Goal: Task Accomplishment & Management: Complete application form

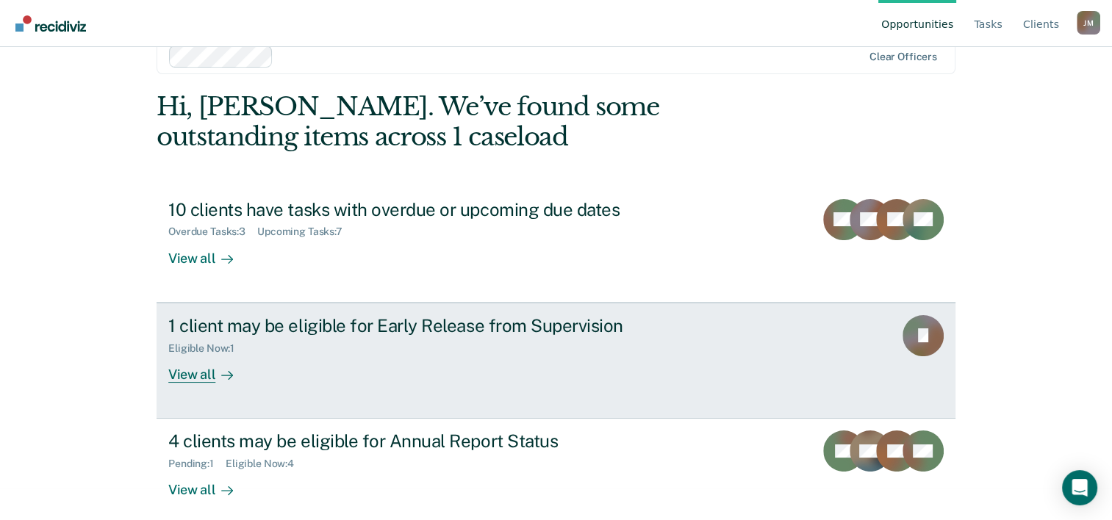
scroll to position [45, 0]
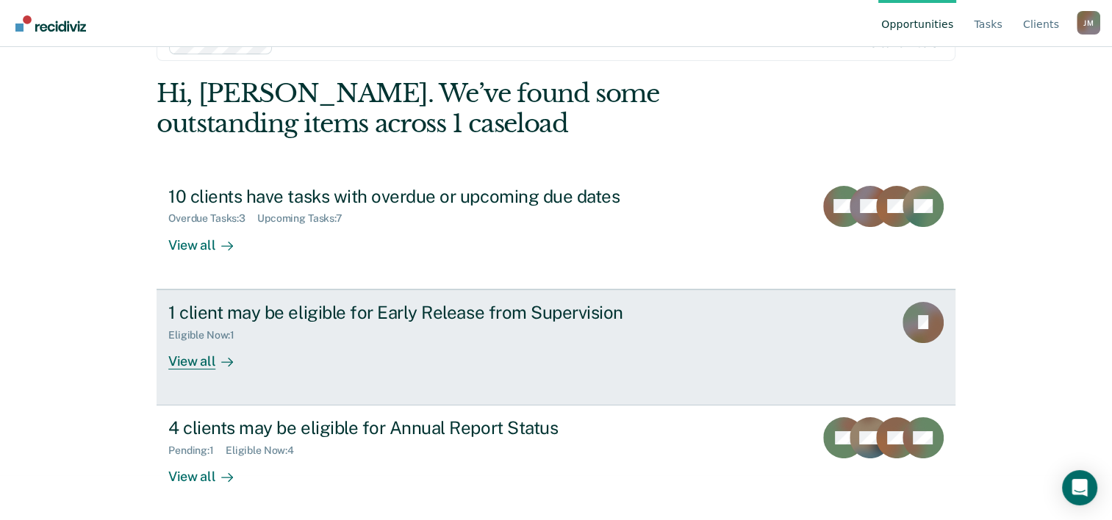
click at [420, 330] on div "Eligible Now : 1" at bounding box center [426, 332] width 516 height 18
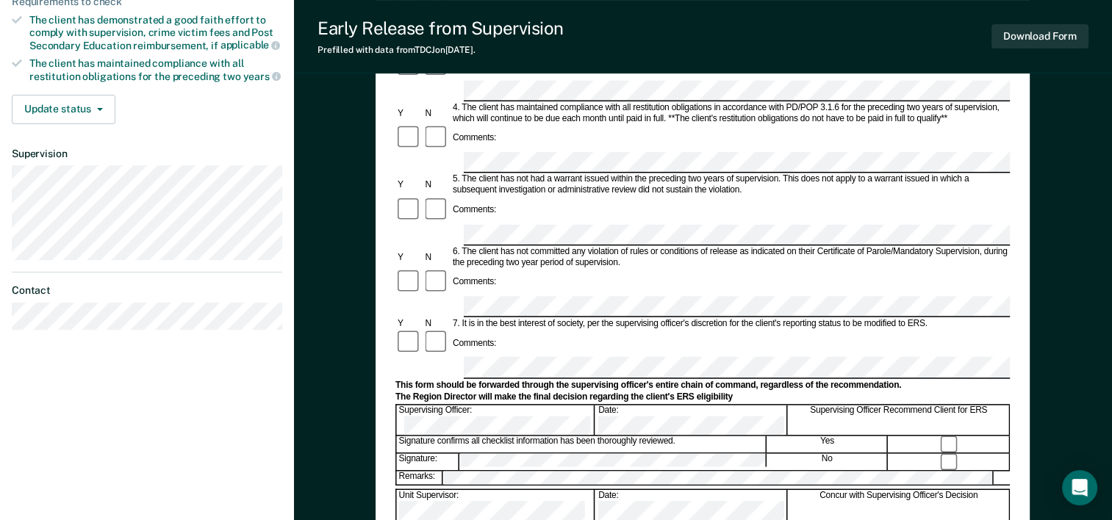
scroll to position [441, 0]
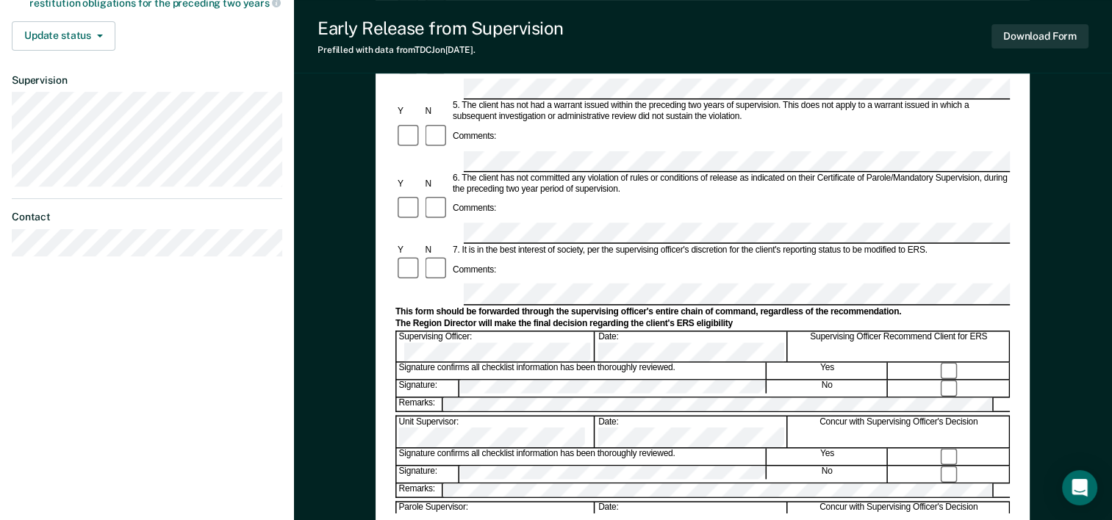
click at [823, 363] on div "Yes" at bounding box center [827, 371] width 121 height 16
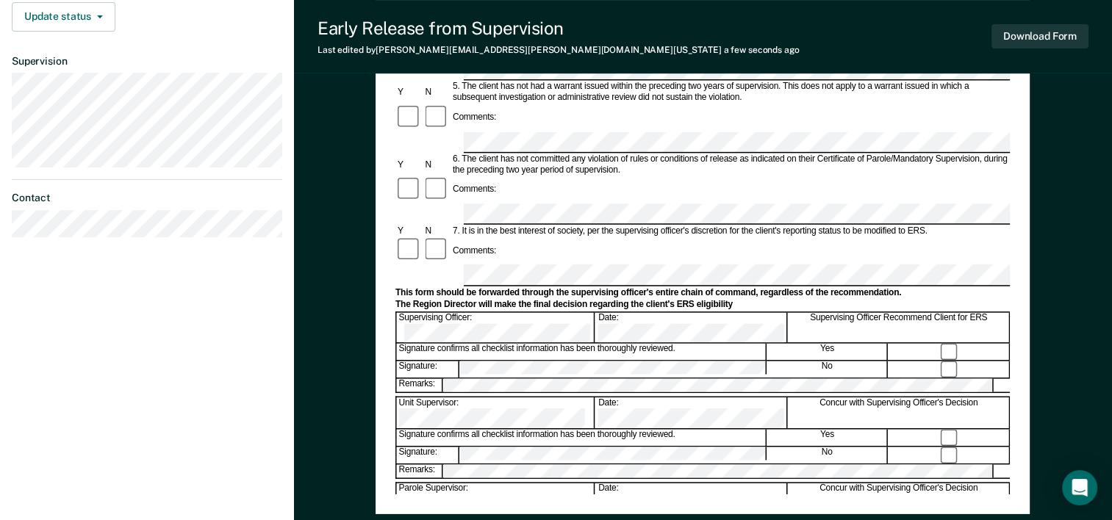
scroll to position [274, 0]
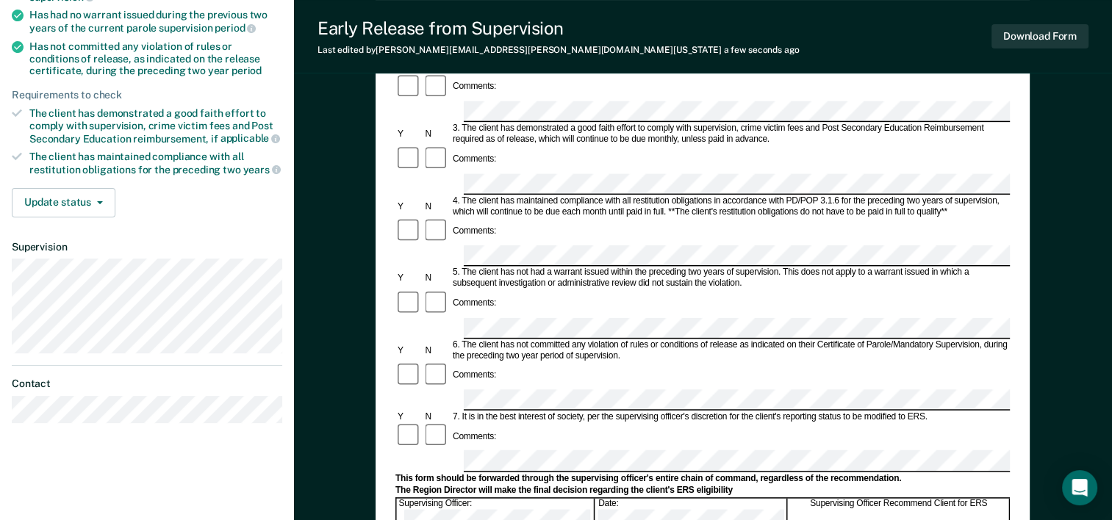
drag, startPoint x: 521, startPoint y: 321, endPoint x: 601, endPoint y: 249, distance: 106.7
click at [601, 362] on div "Comments:" at bounding box center [702, 376] width 615 height 28
click at [512, 290] on div "Comments:" at bounding box center [702, 304] width 615 height 28
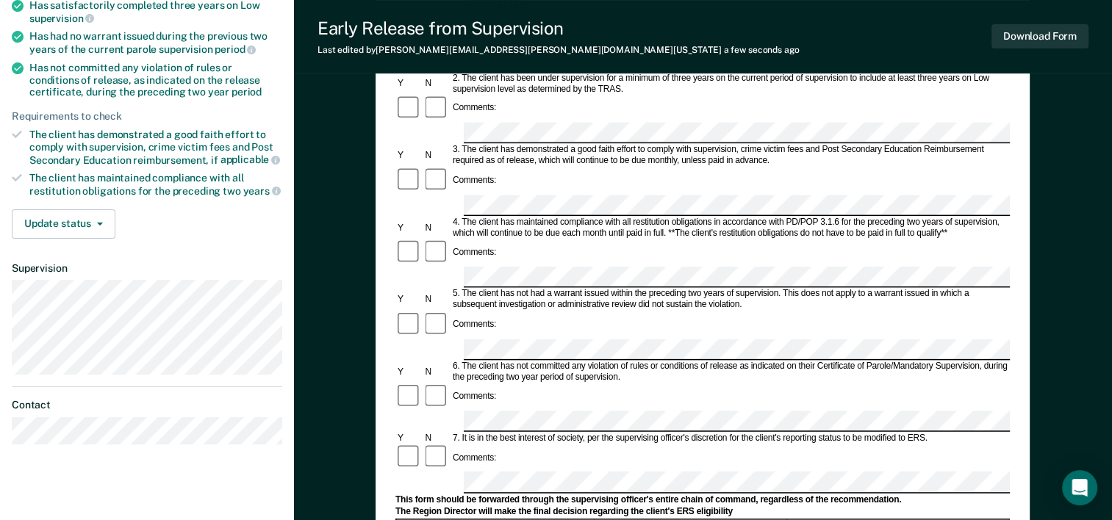
scroll to position [147, 0]
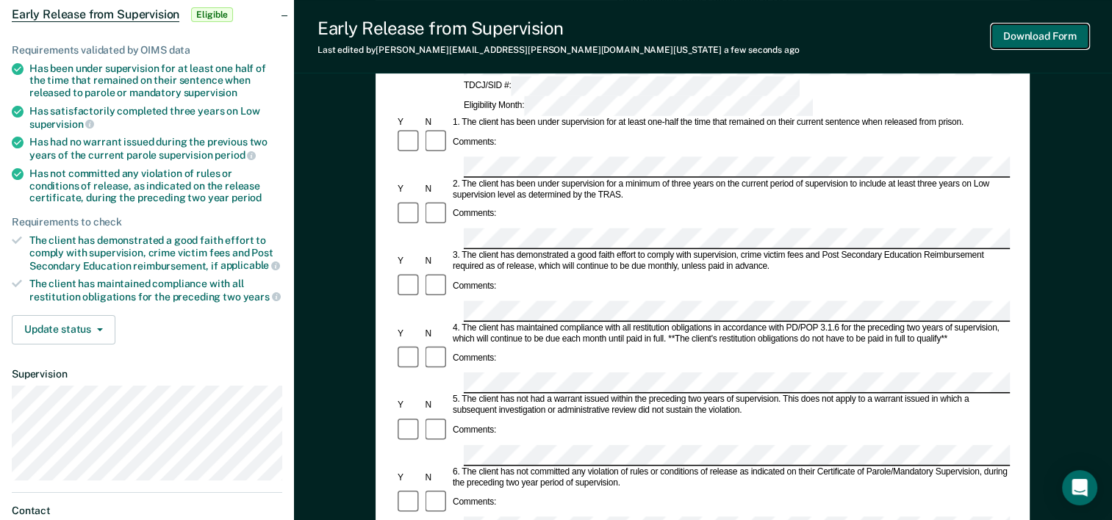
click at [1050, 37] on button "Download Form" at bounding box center [1040, 36] width 97 height 24
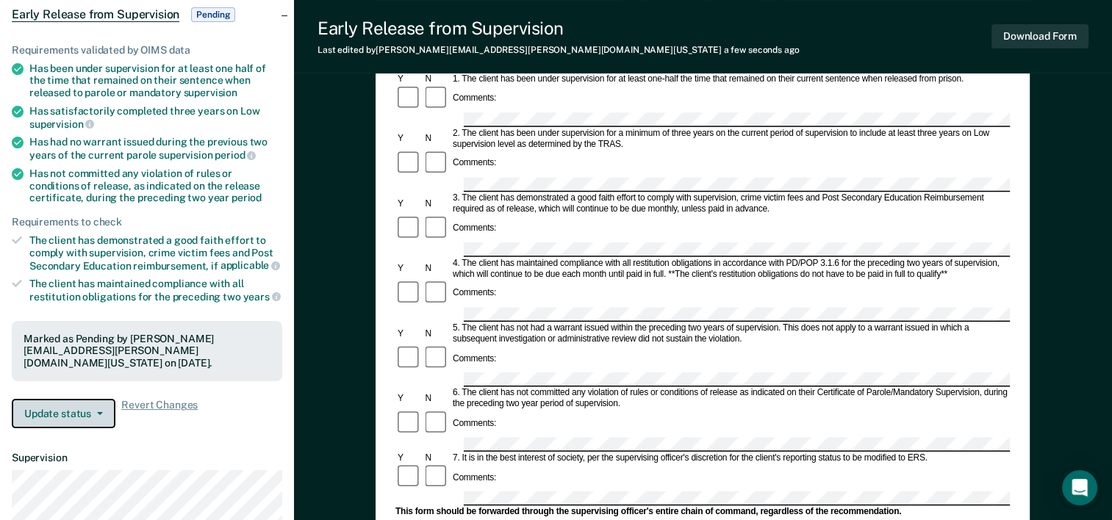
click at [93, 400] on button "Update status" at bounding box center [64, 413] width 104 height 29
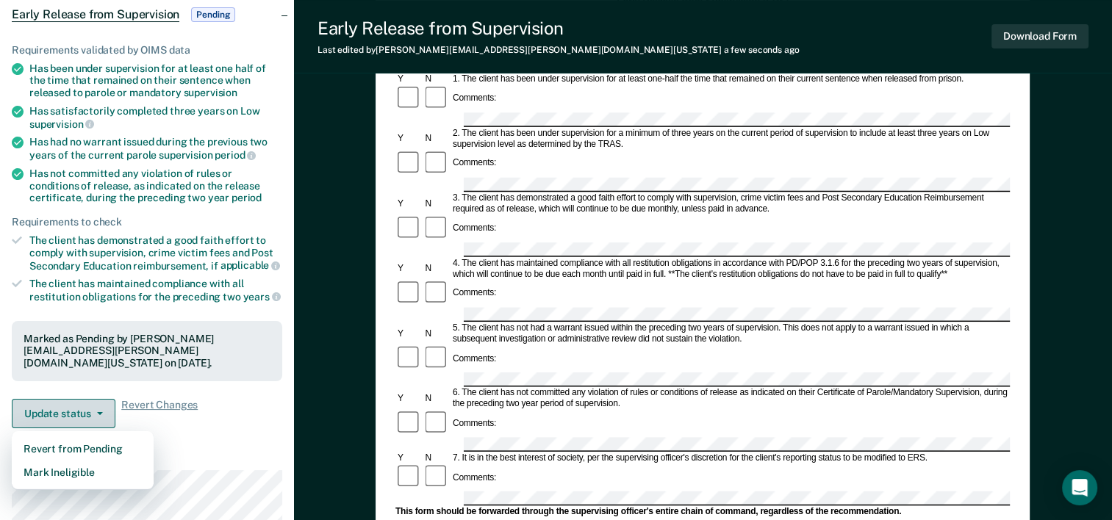
click at [100, 399] on button "Update status" at bounding box center [64, 413] width 104 height 29
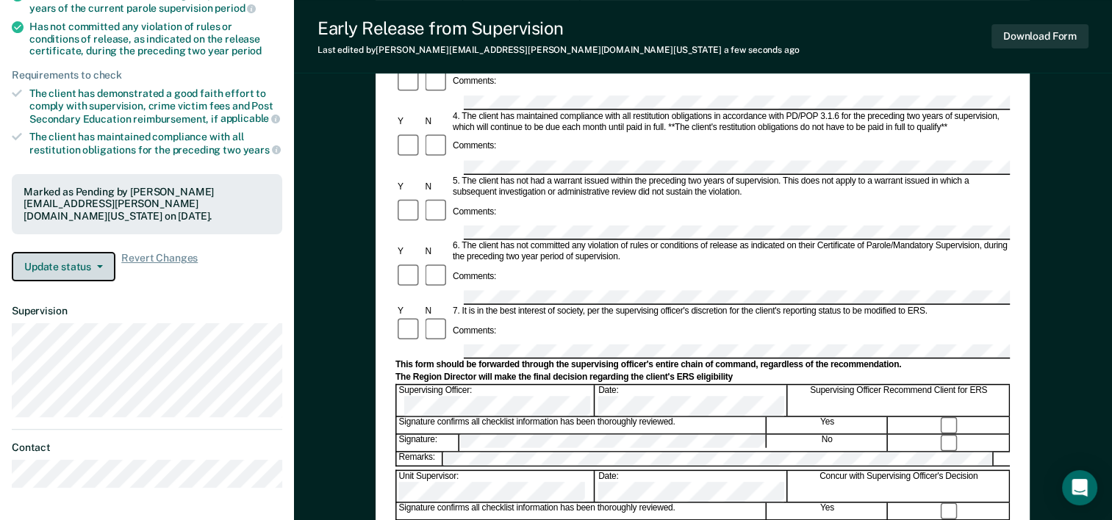
scroll to position [568, 0]
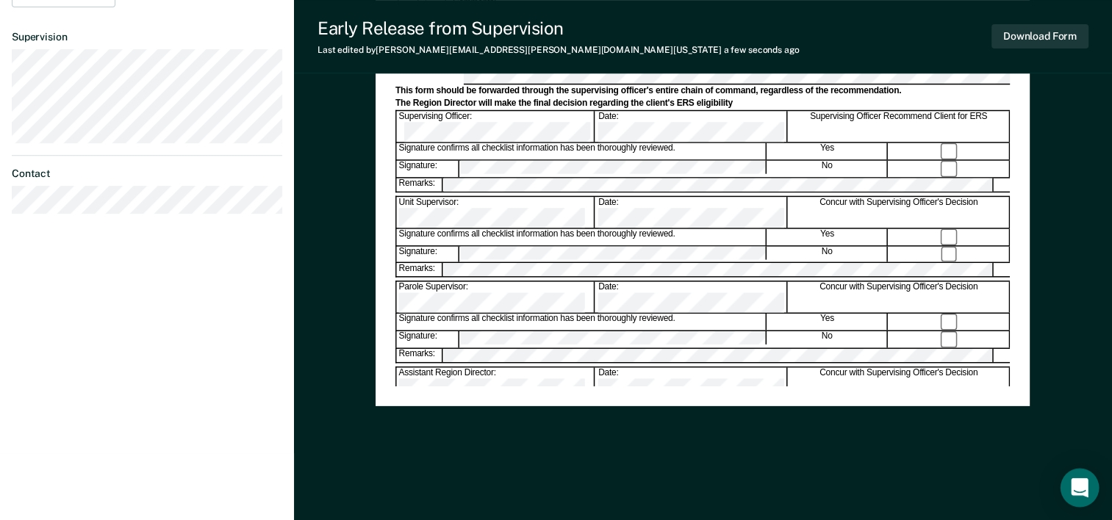
click at [1073, 490] on icon "Open Intercom Messenger" at bounding box center [1079, 488] width 17 height 19
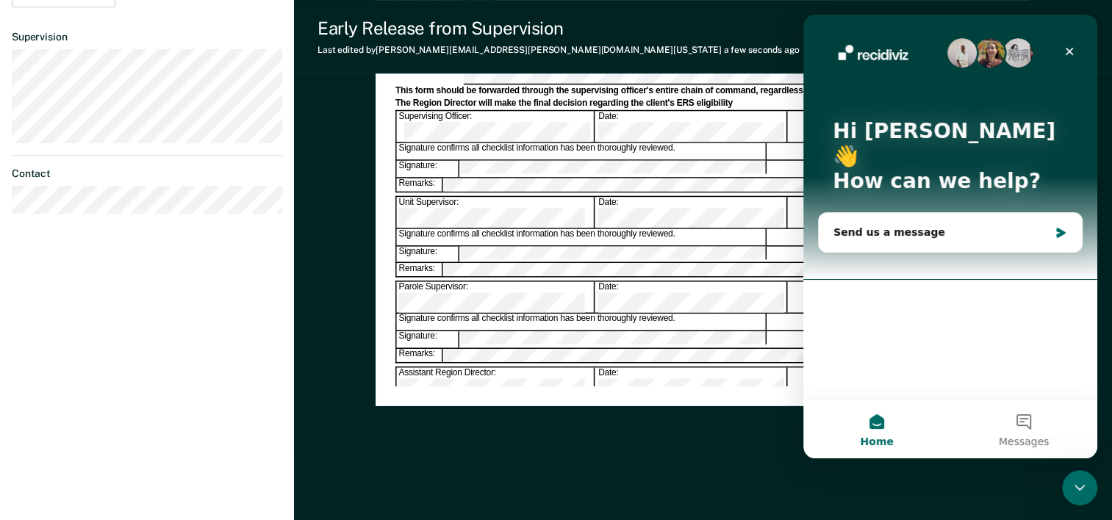
scroll to position [0, 0]
click at [1072, 48] on icon "Close" at bounding box center [1070, 52] width 8 height 8
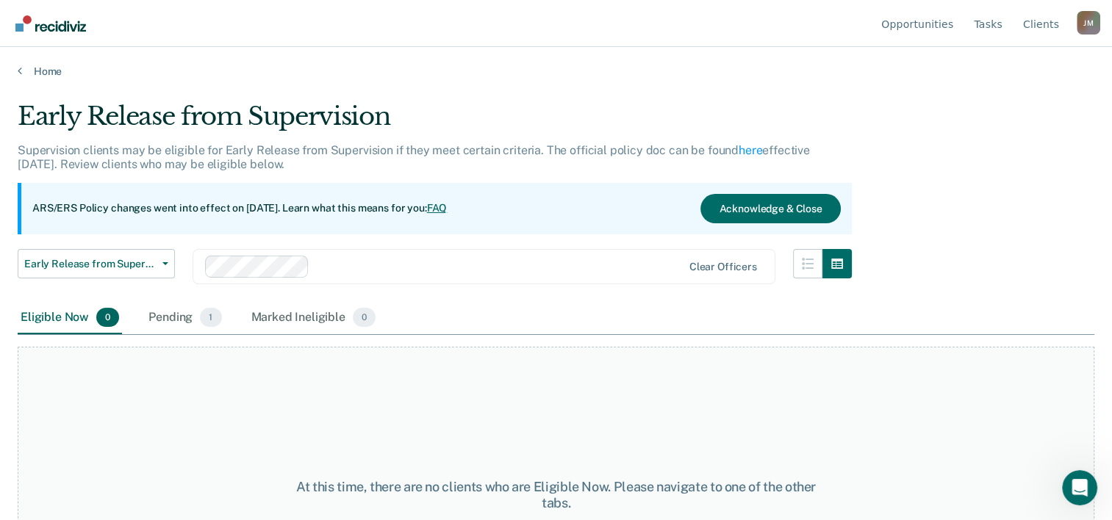
scroll to position [45, 0]
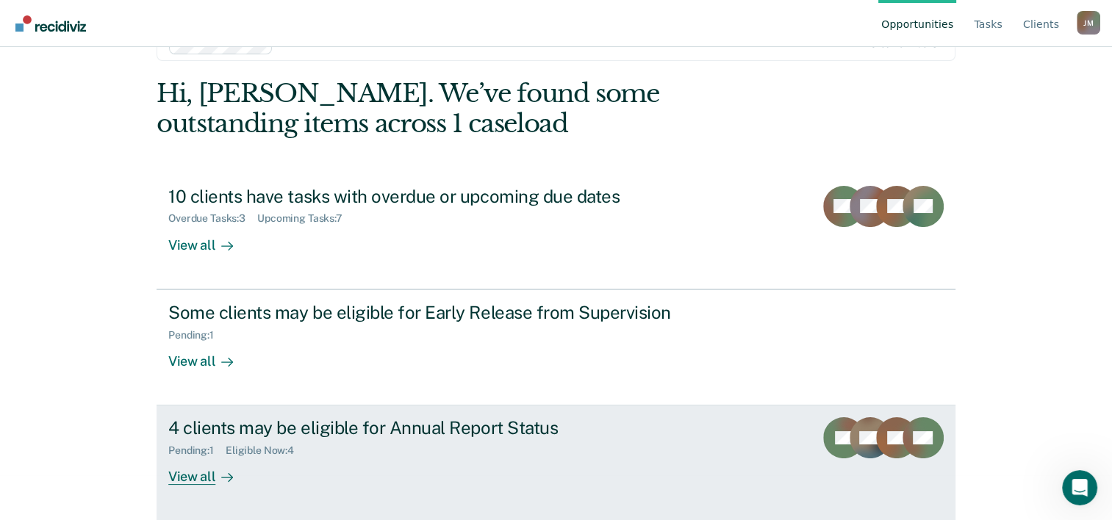
click at [641, 447] on div "Pending : 1 Eligible Now : 4" at bounding box center [426, 448] width 516 height 18
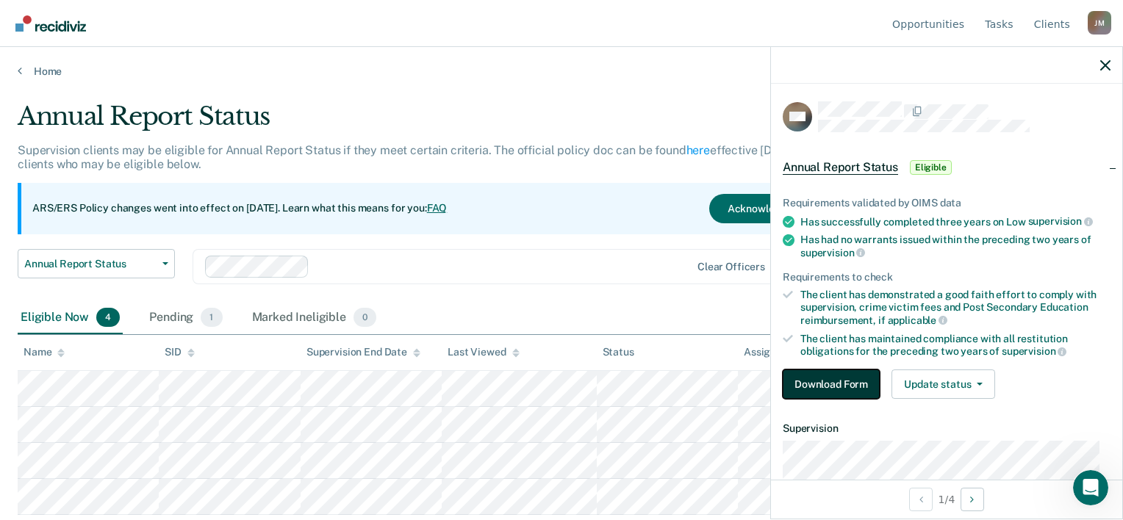
click at [840, 383] on button "Download Form" at bounding box center [831, 384] width 97 height 29
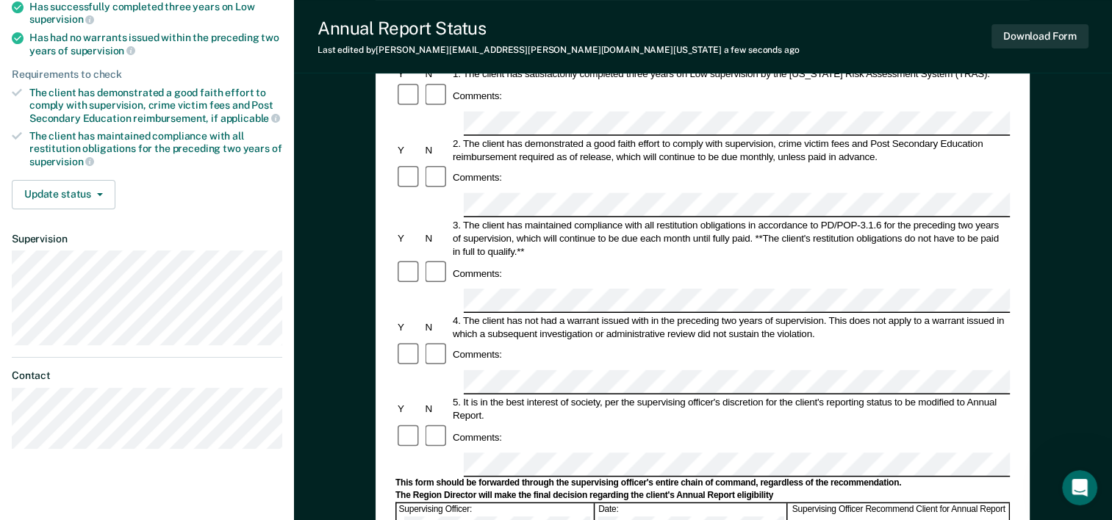
scroll to position [74, 0]
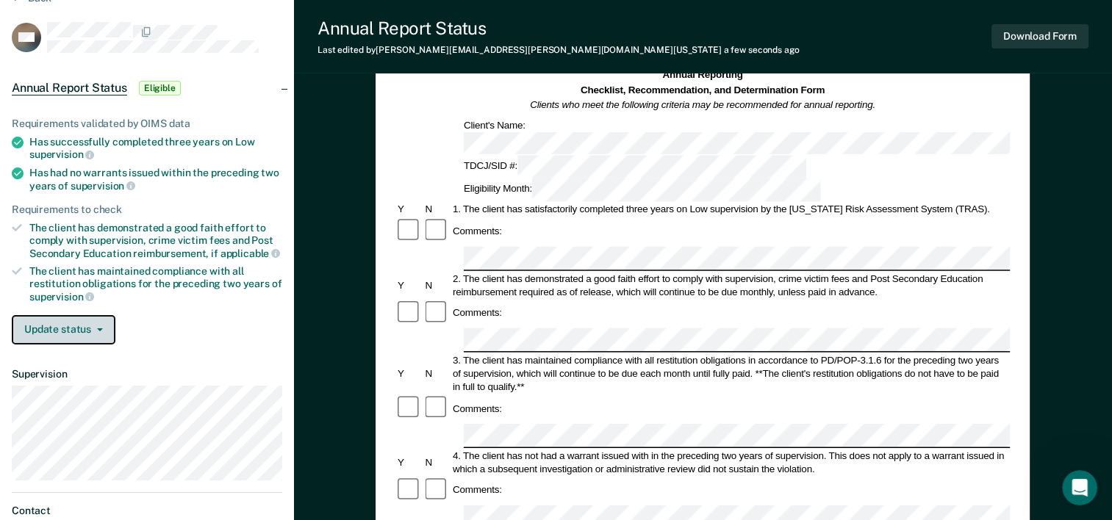
click at [97, 329] on icon "button" at bounding box center [100, 330] width 6 height 3
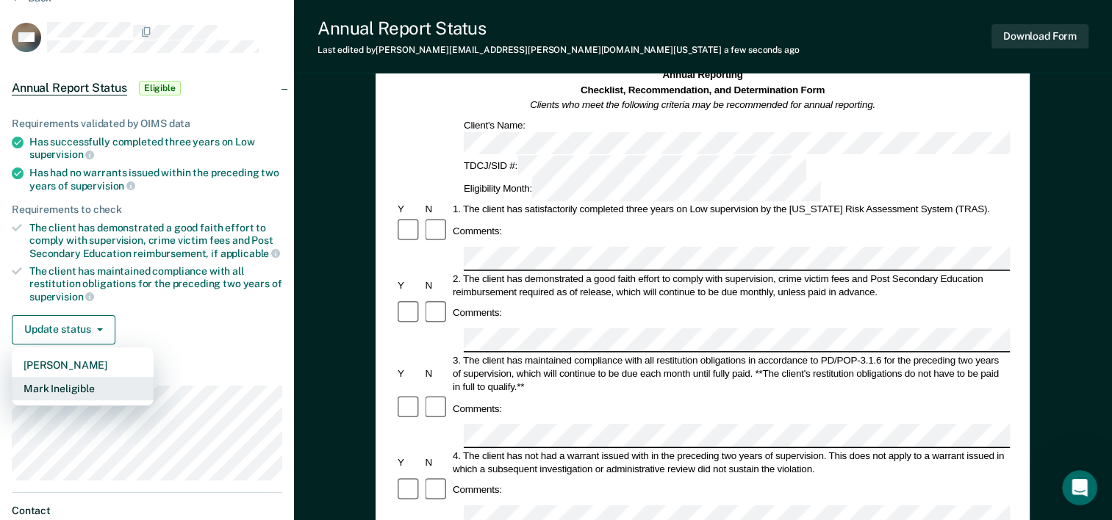
click at [90, 385] on button "Mark Ineligible" at bounding box center [83, 389] width 142 height 24
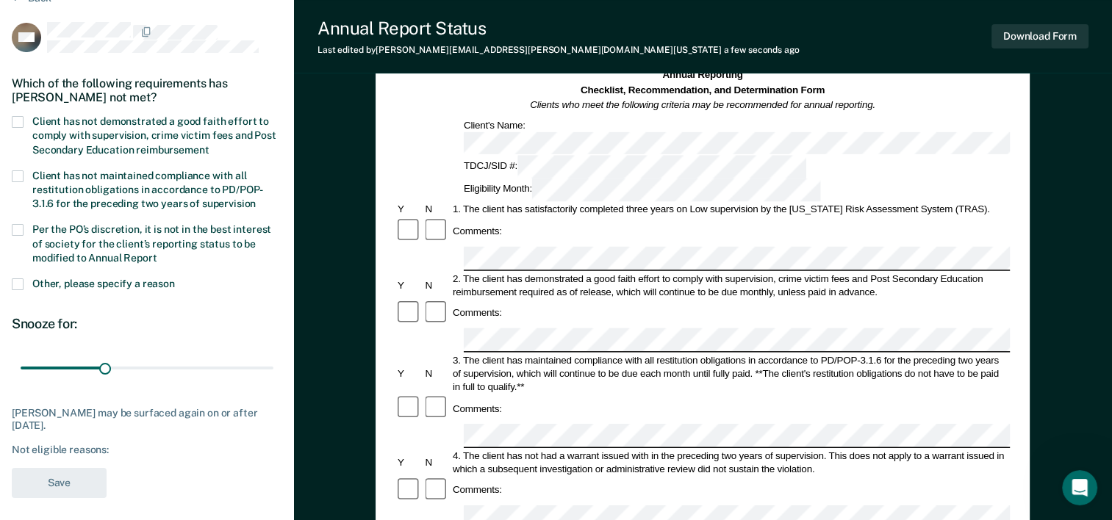
click at [15, 118] on span at bounding box center [18, 122] width 12 height 12
click at [209, 145] on input "Client has not demonstrated a good faith effort to comply with supervision, cri…" at bounding box center [209, 145] width 0 height 0
click at [62, 479] on button "Save" at bounding box center [59, 483] width 95 height 30
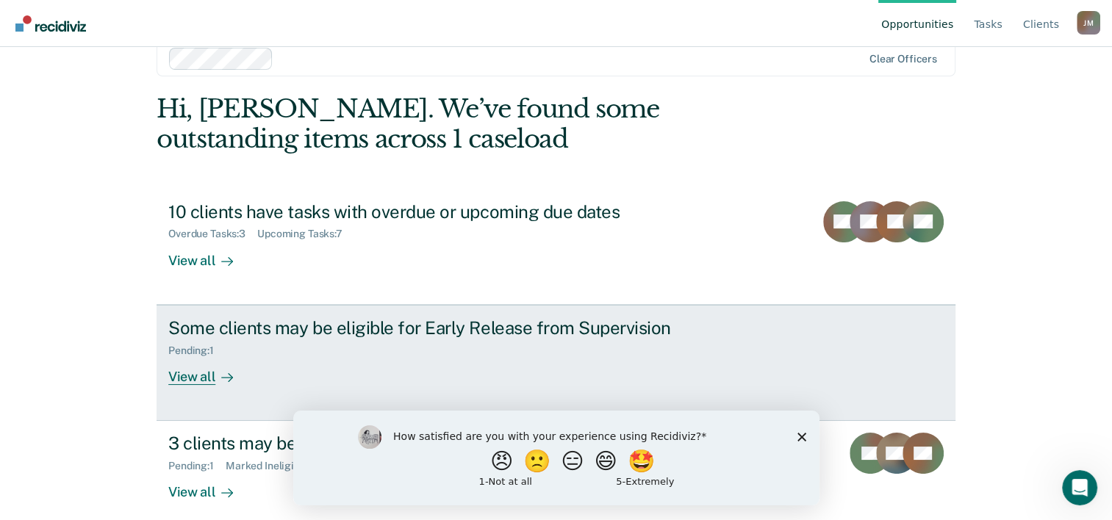
scroll to position [45, 0]
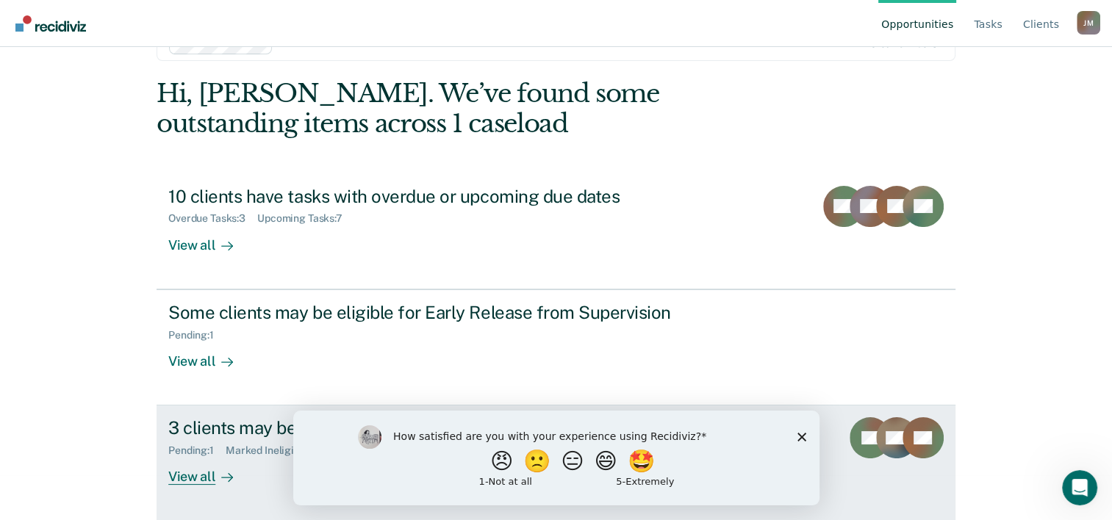
click at [235, 432] on div "3 clients may be eligible for Annual Report Status" at bounding box center [426, 428] width 516 height 21
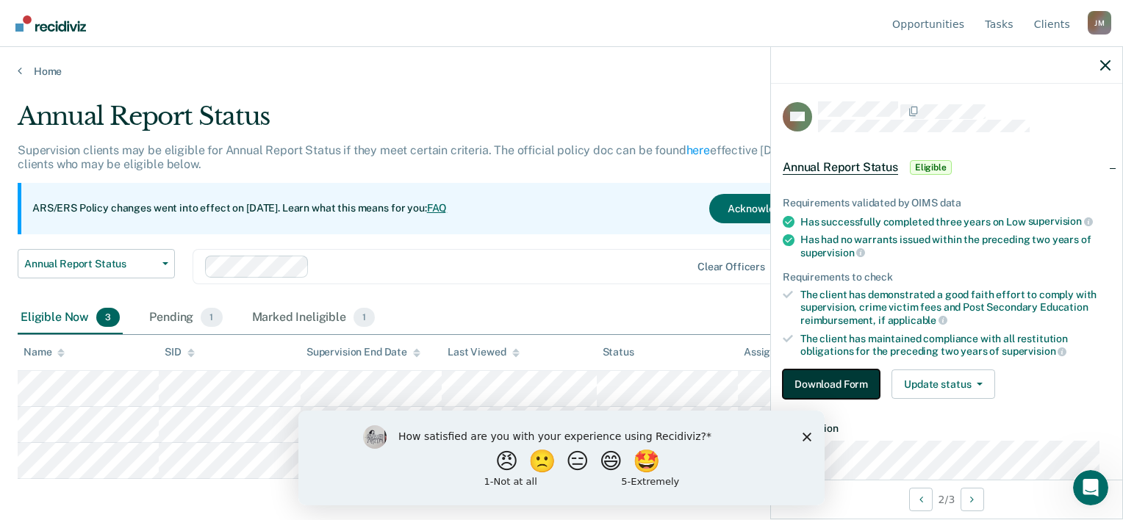
click at [850, 376] on button "Download Form" at bounding box center [831, 384] width 97 height 29
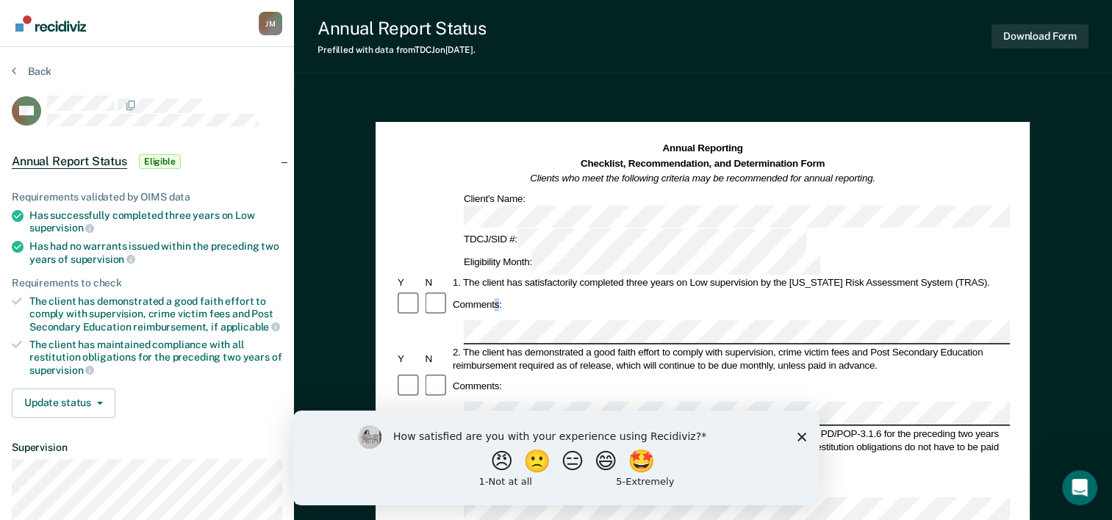
click at [498, 291] on div "Comments:" at bounding box center [702, 305] width 615 height 28
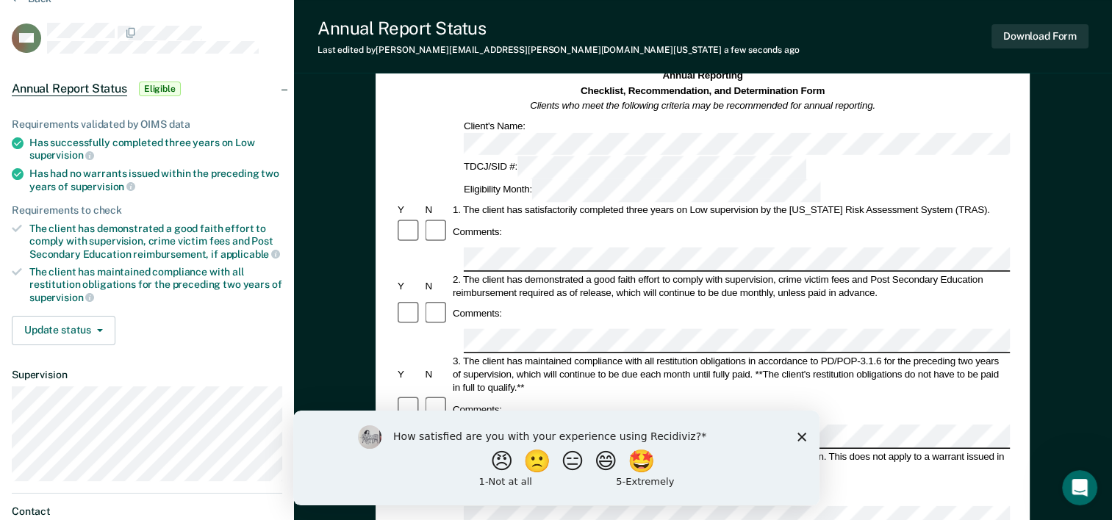
scroll to position [74, 0]
click at [98, 329] on icon "button" at bounding box center [100, 330] width 6 height 3
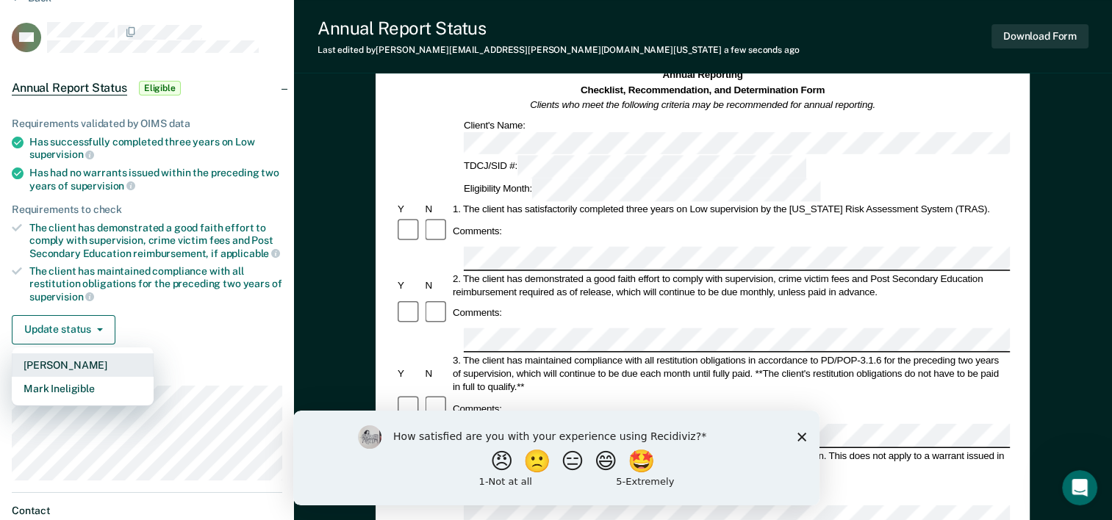
click at [90, 362] on button "[PERSON_NAME]" at bounding box center [83, 366] width 142 height 24
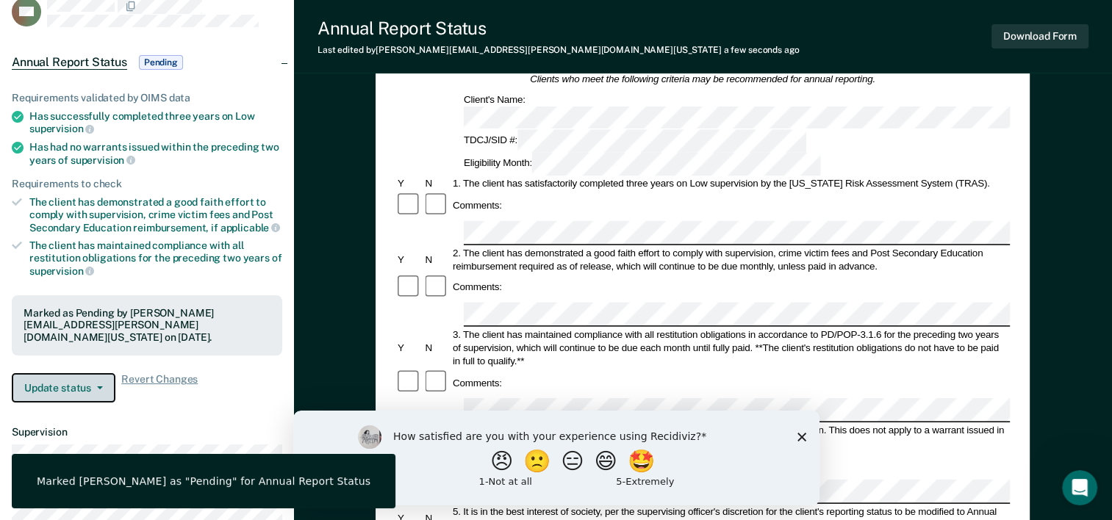
scroll to position [0, 0]
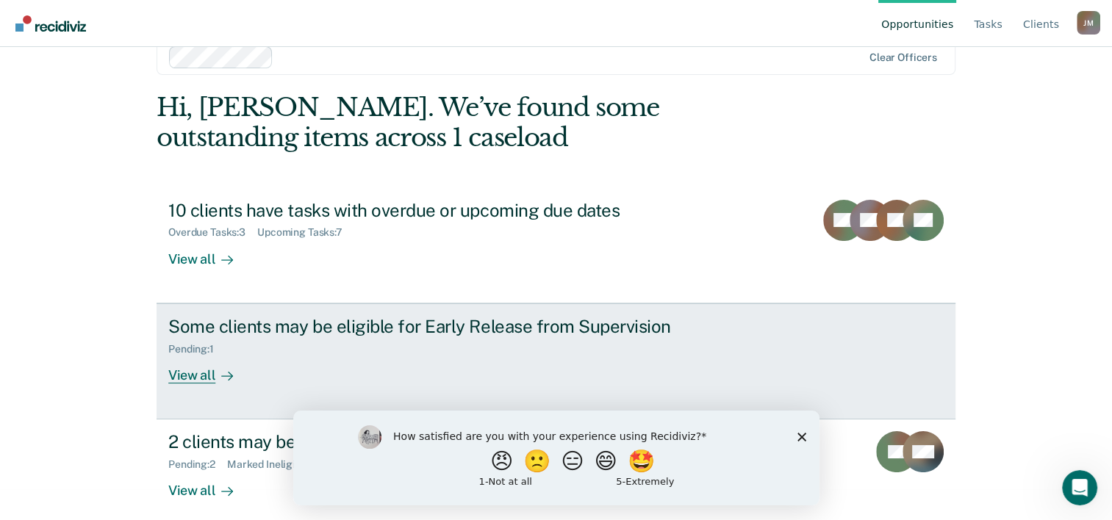
scroll to position [45, 0]
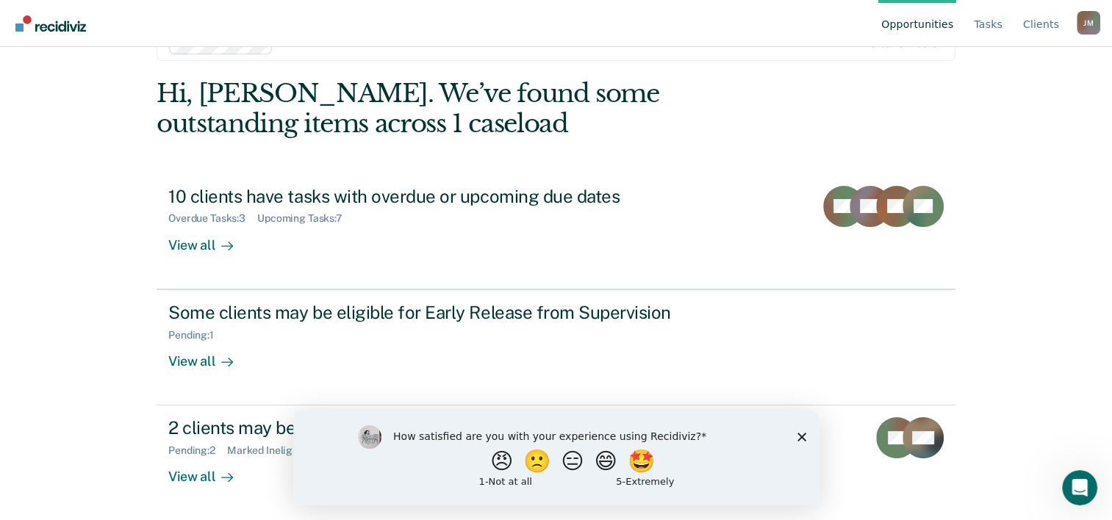
click at [808, 440] on div "How satisfied are you with your experience using Recidiviz? 😠 🙁 😑 😄 🤩 1 - Not a…" at bounding box center [556, 457] width 526 height 95
click at [801, 437] on polygon "Close survey" at bounding box center [801, 436] width 9 height 9
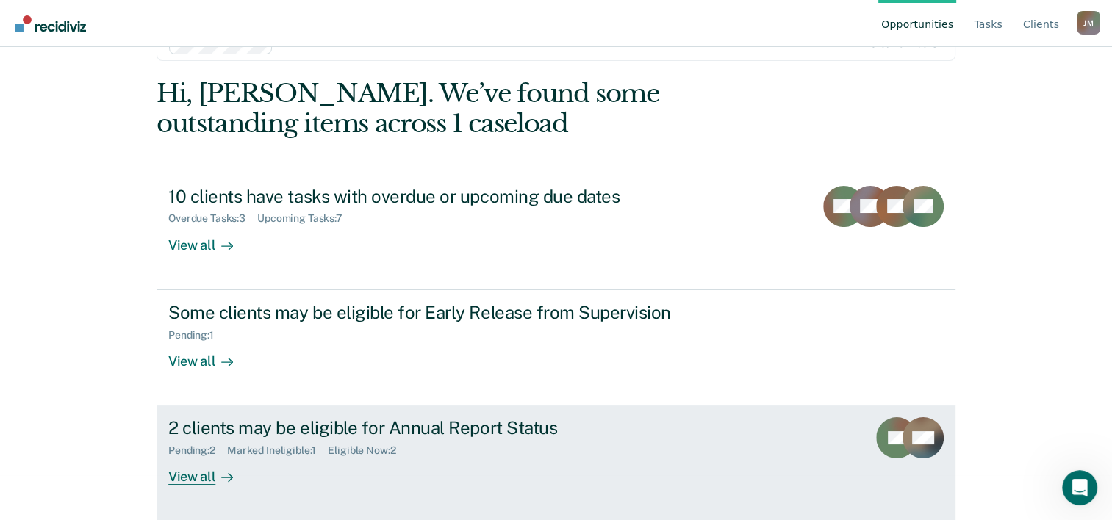
click at [370, 440] on div "Pending : 2 Marked Ineligible : 1 Eligible Now : 2" at bounding box center [426, 448] width 516 height 18
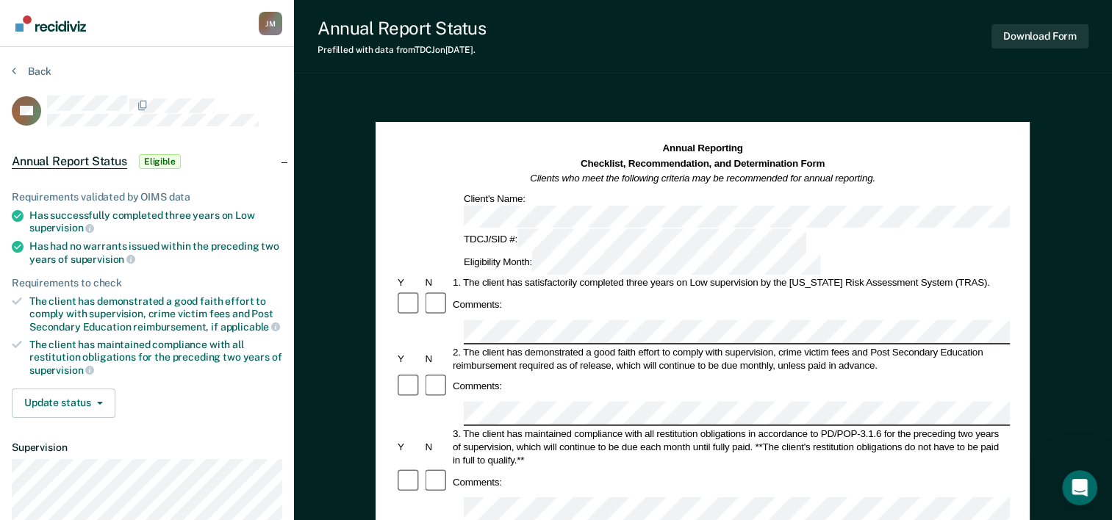
click at [162, 159] on span "Eligible" at bounding box center [160, 161] width 42 height 15
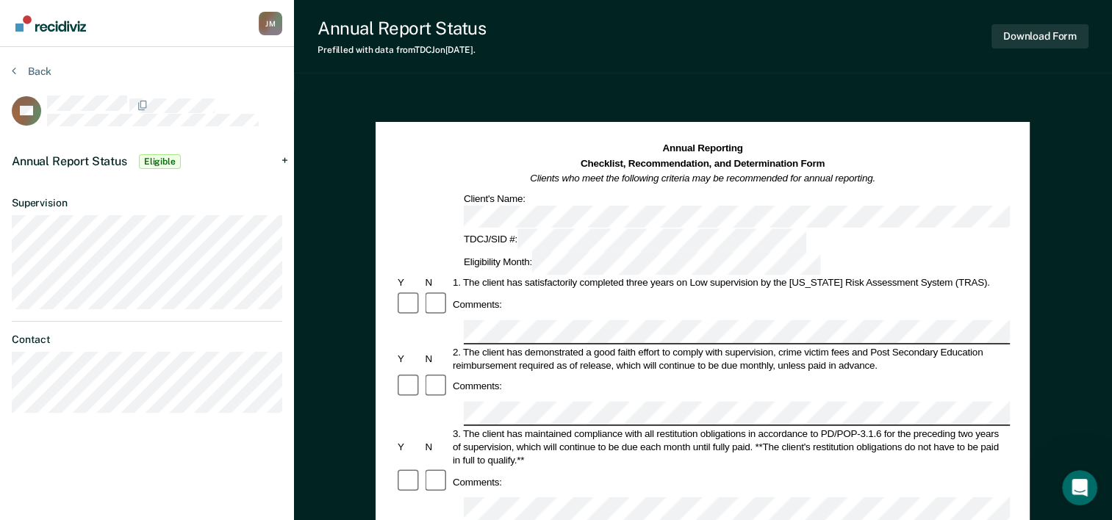
click at [163, 158] on span "Eligible" at bounding box center [160, 161] width 42 height 15
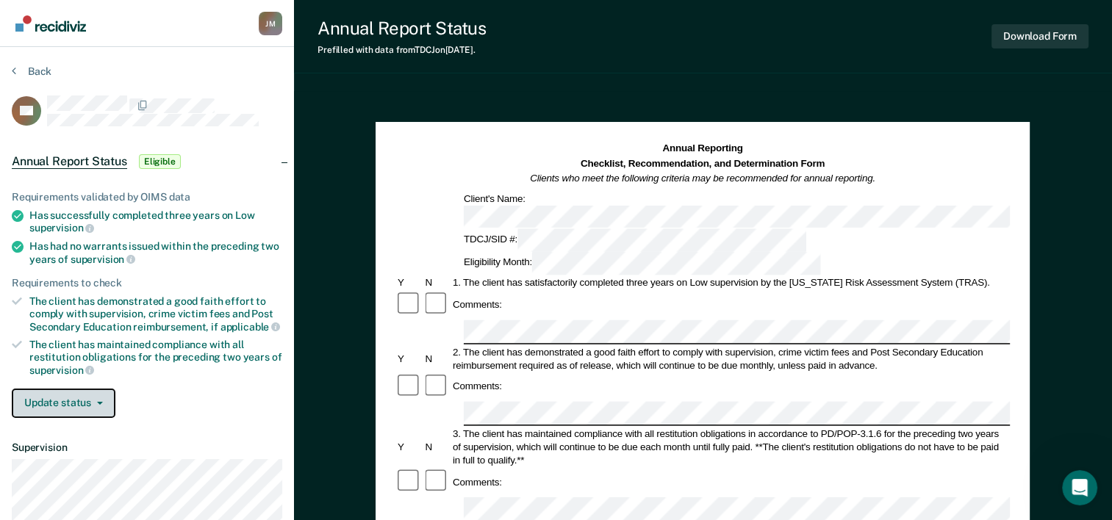
click at [81, 396] on button "Update status" at bounding box center [64, 403] width 104 height 29
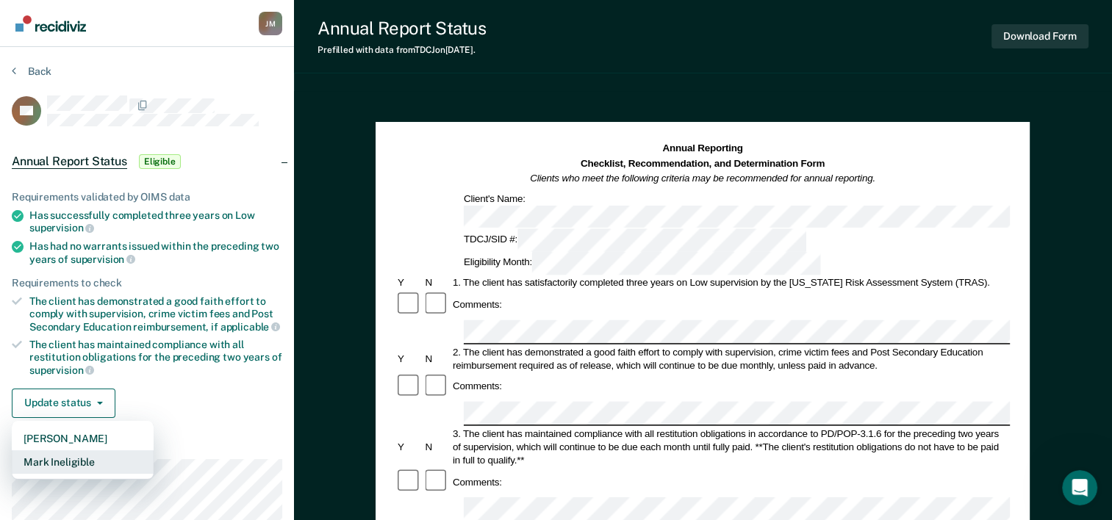
click at [90, 462] on button "Mark Ineligible" at bounding box center [83, 463] width 142 height 24
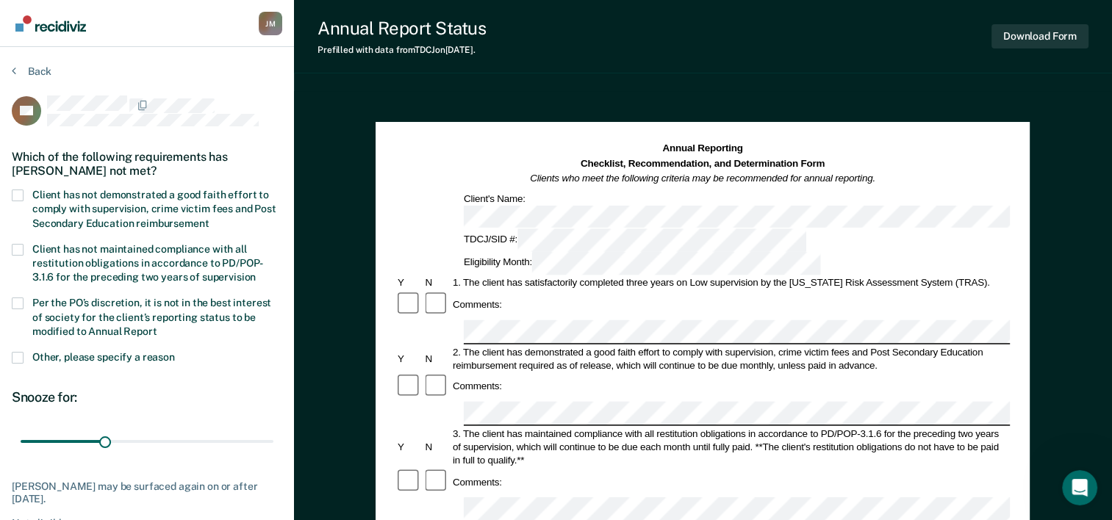
click at [20, 191] on span at bounding box center [18, 196] width 12 height 12
click at [209, 218] on input "Client has not demonstrated a good faith effort to comply with supervision, cri…" at bounding box center [209, 218] width 0 height 0
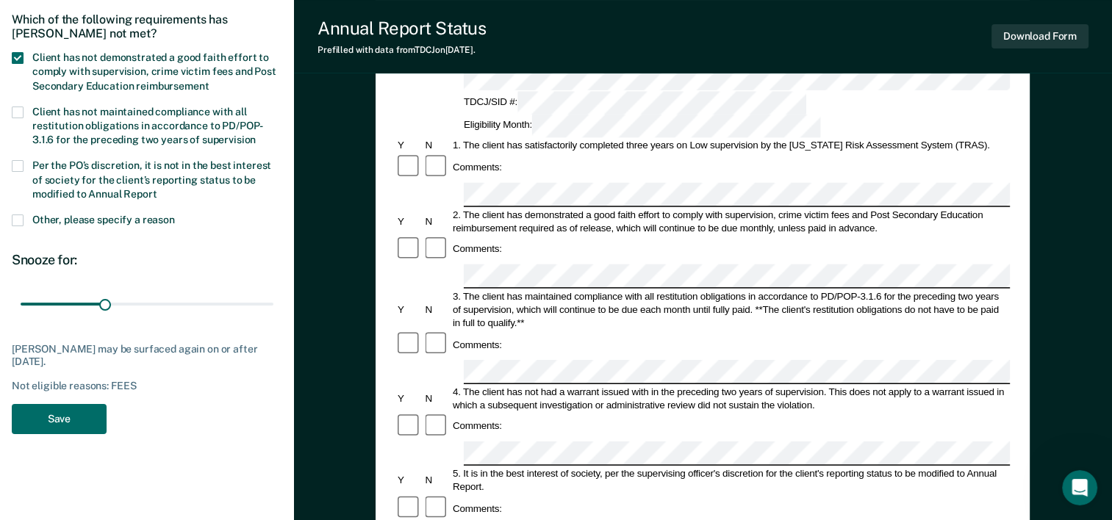
scroll to position [147, 0]
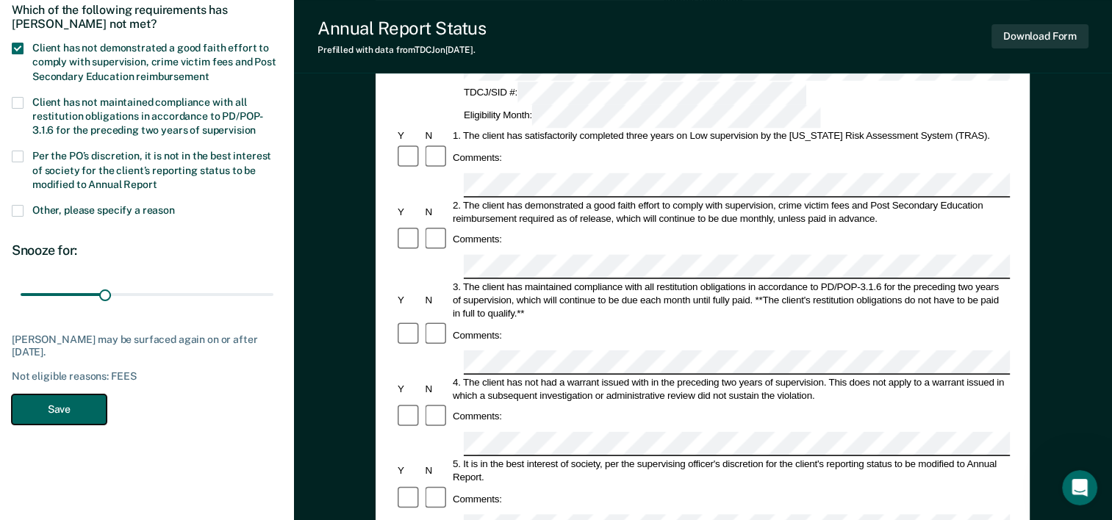
click at [53, 409] on button "Save" at bounding box center [59, 410] width 95 height 30
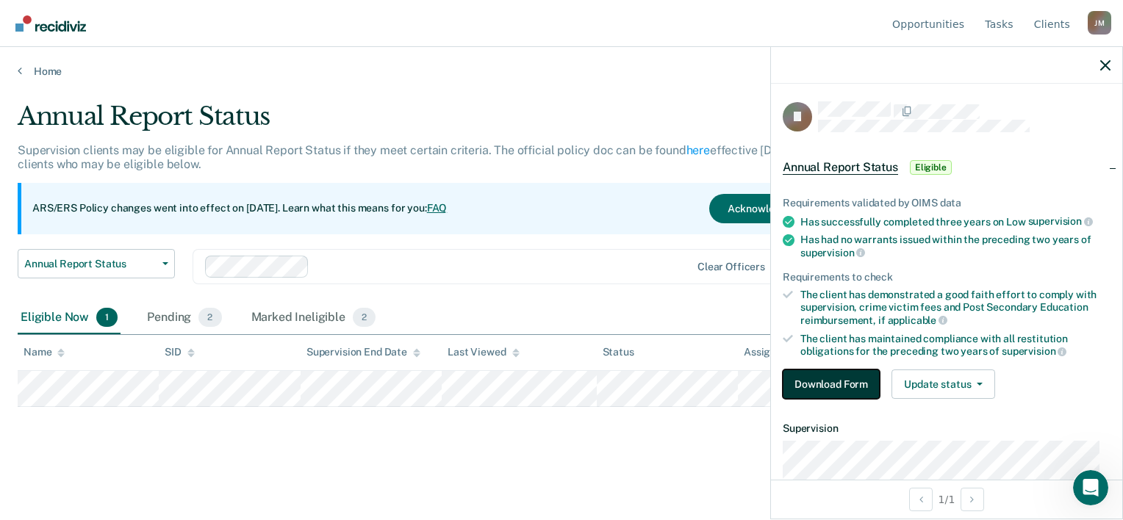
click at [847, 379] on button "Download Form" at bounding box center [831, 384] width 97 height 29
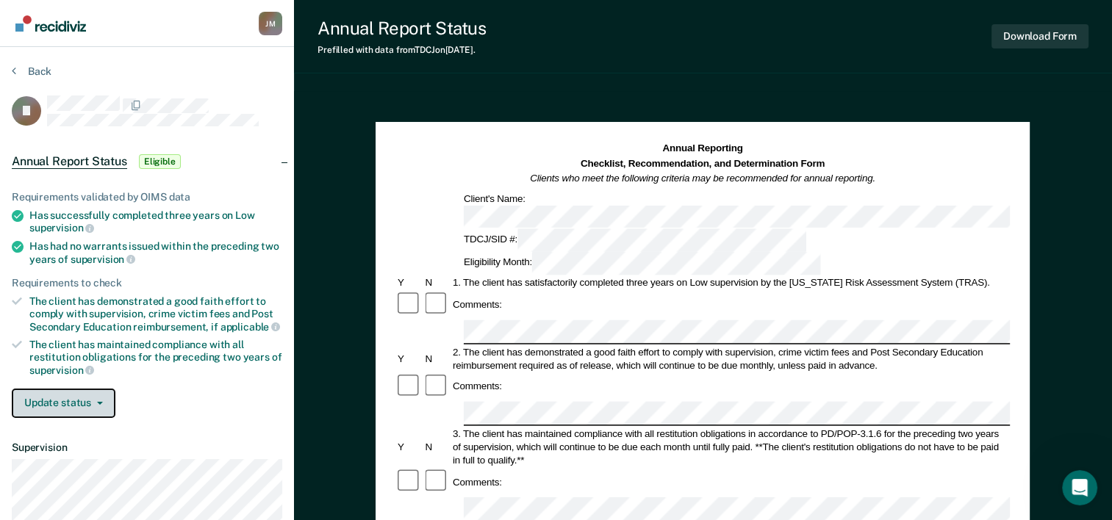
click at [99, 395] on button "Update status" at bounding box center [64, 403] width 104 height 29
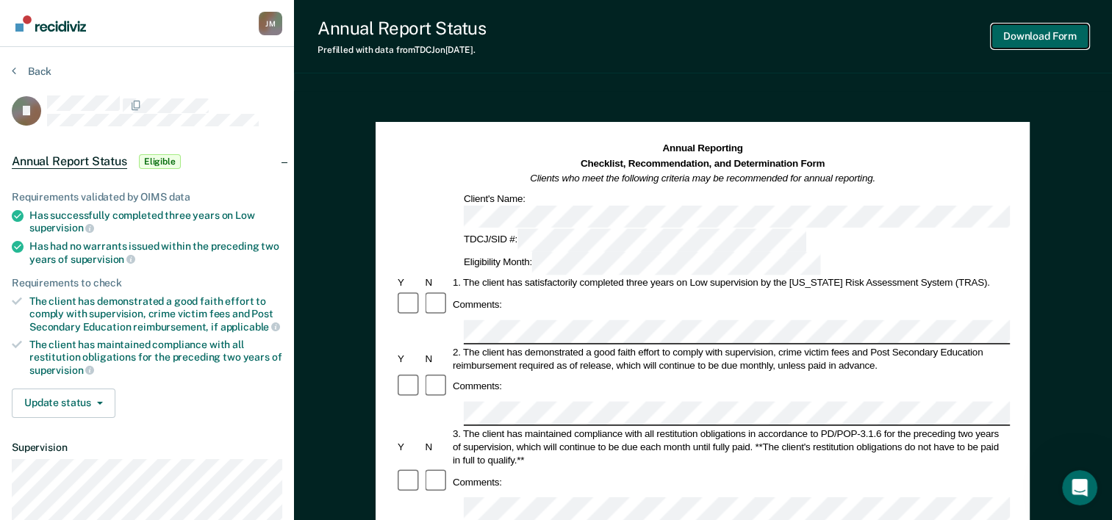
click at [1039, 26] on button "Download Form" at bounding box center [1040, 36] width 97 height 24
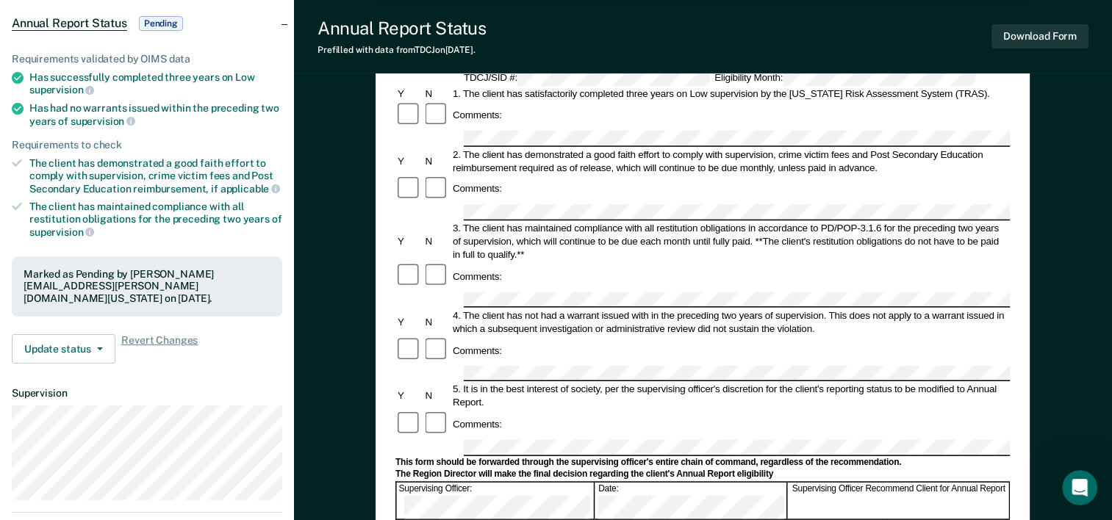
scroll to position [147, 0]
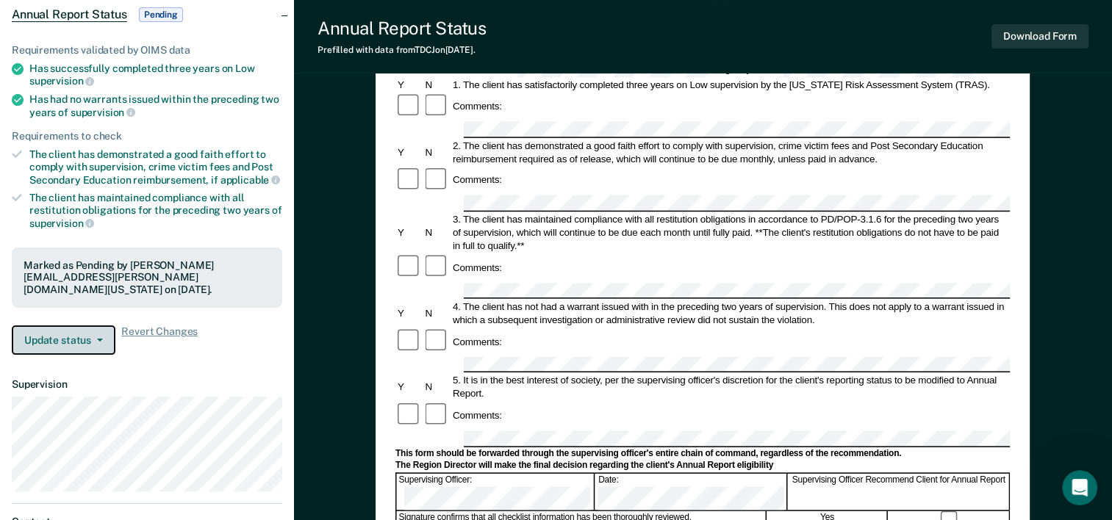
click at [100, 339] on icon "button" at bounding box center [100, 340] width 6 height 3
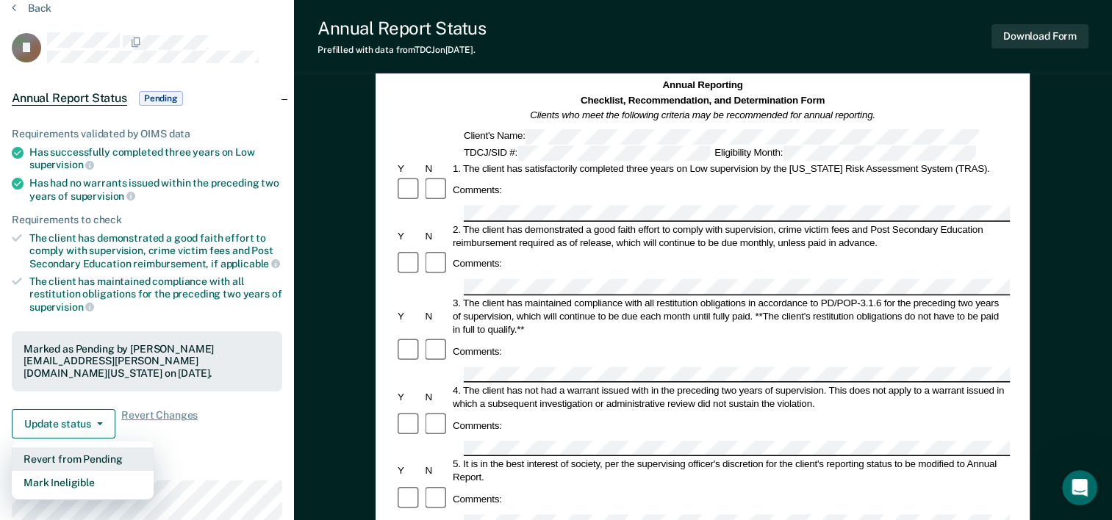
scroll to position [0, 0]
